Goal: Information Seeking & Learning: Find specific fact

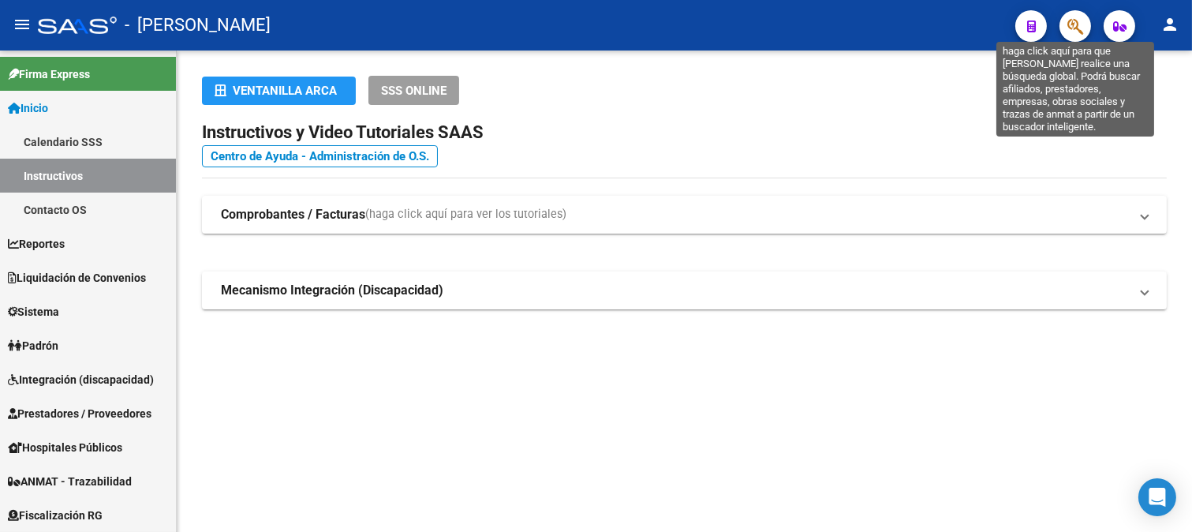
drag, startPoint x: 0, startPoint y: 0, endPoint x: 1071, endPoint y: 20, distance: 1071.1
click at [1071, 20] on icon "button" at bounding box center [1075, 26] width 16 height 18
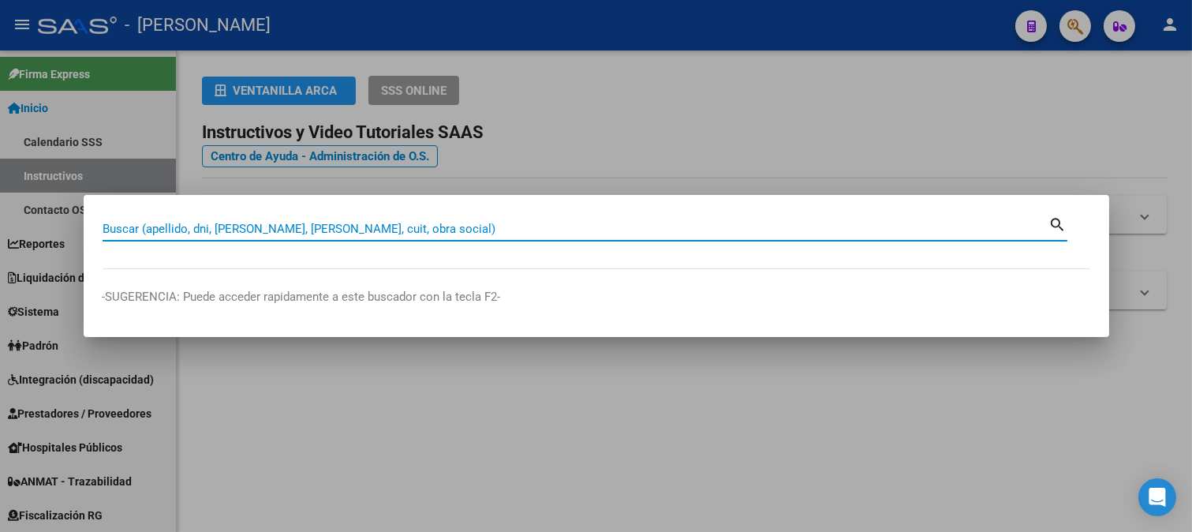
paste input "96304293"
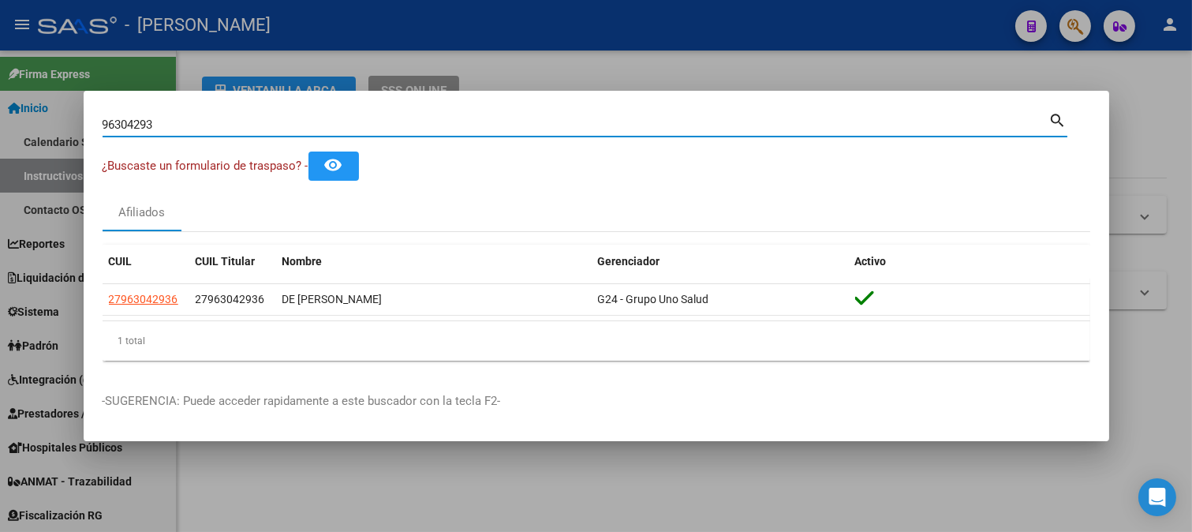
drag, startPoint x: 272, startPoint y: 135, endPoint x: 271, endPoint y: 126, distance: 8.7
click at [271, 135] on div "96304293 Buscar (apellido, dni, [PERSON_NAME], [PERSON_NAME], cuit, obra social)" at bounding box center [576, 125] width 946 height 24
click at [271, 126] on input "96304293" at bounding box center [576, 124] width 946 height 14
type input "[PERSON_NAME]"
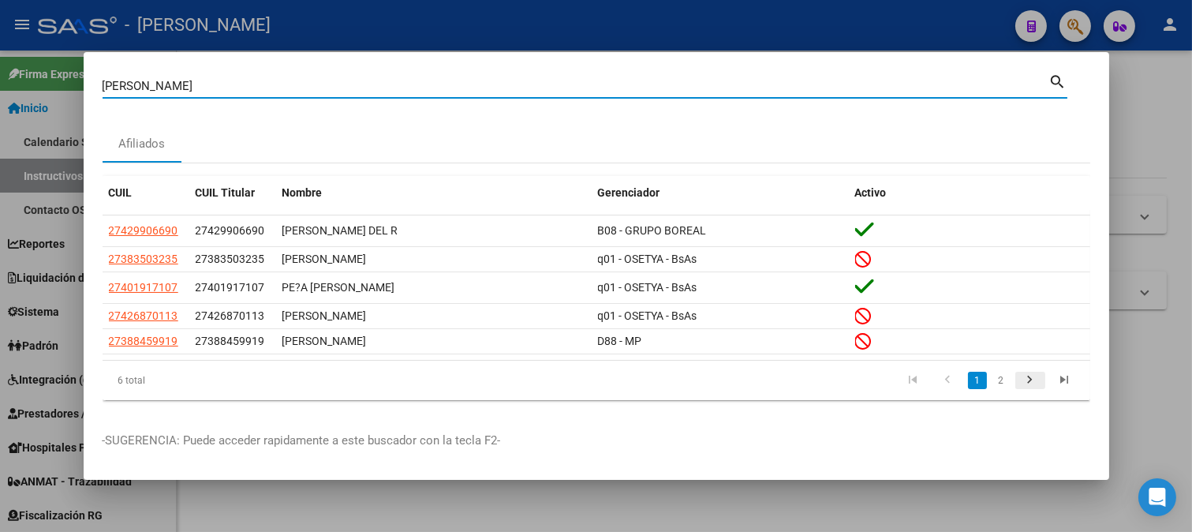
click at [1031, 380] on icon "go to next page" at bounding box center [1030, 381] width 21 height 19
